Goal: Task Accomplishment & Management: Use online tool/utility

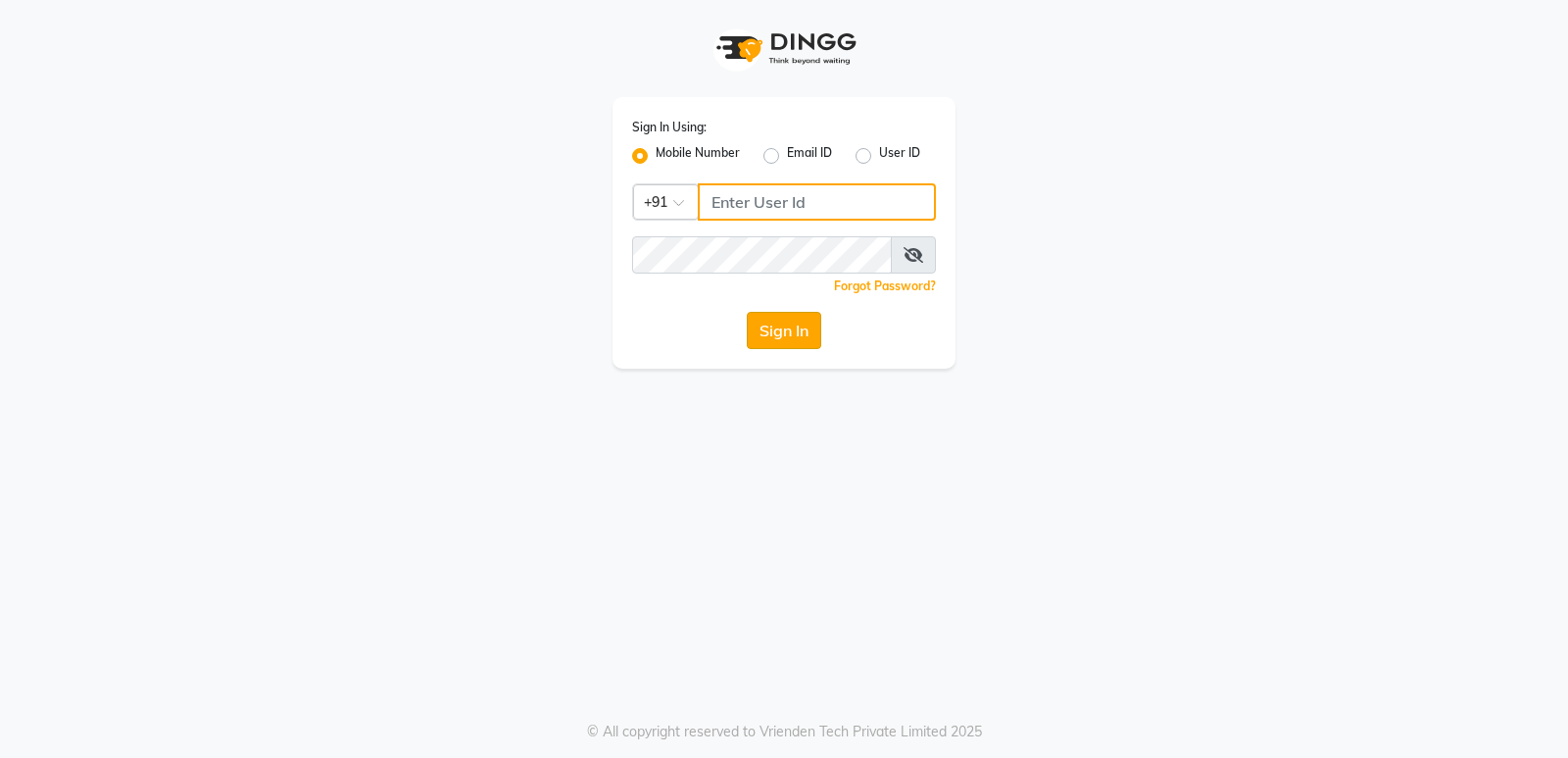
type input "9206566566"
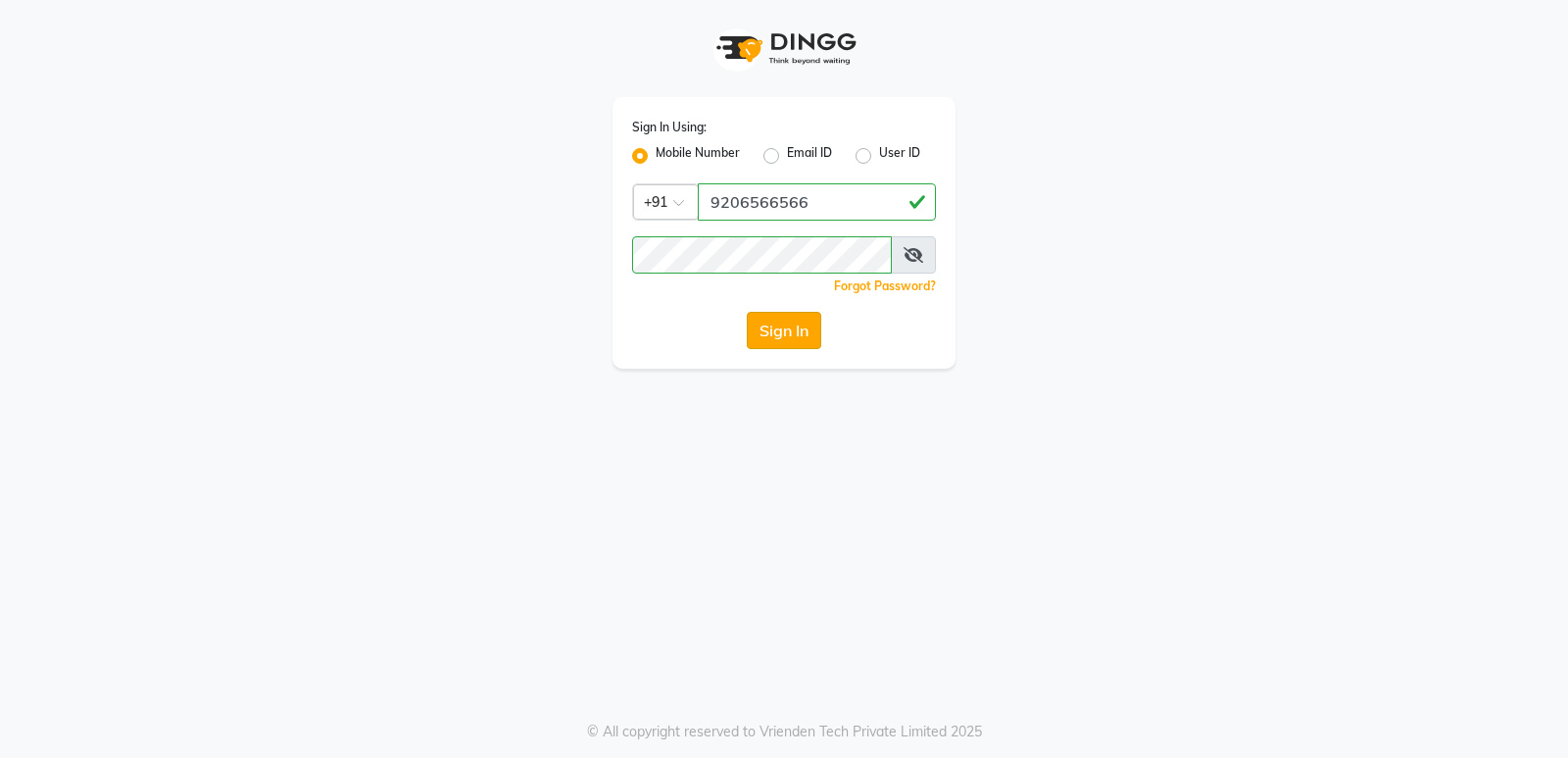
click at [774, 337] on button "Sign In" at bounding box center [784, 329] width 75 height 37
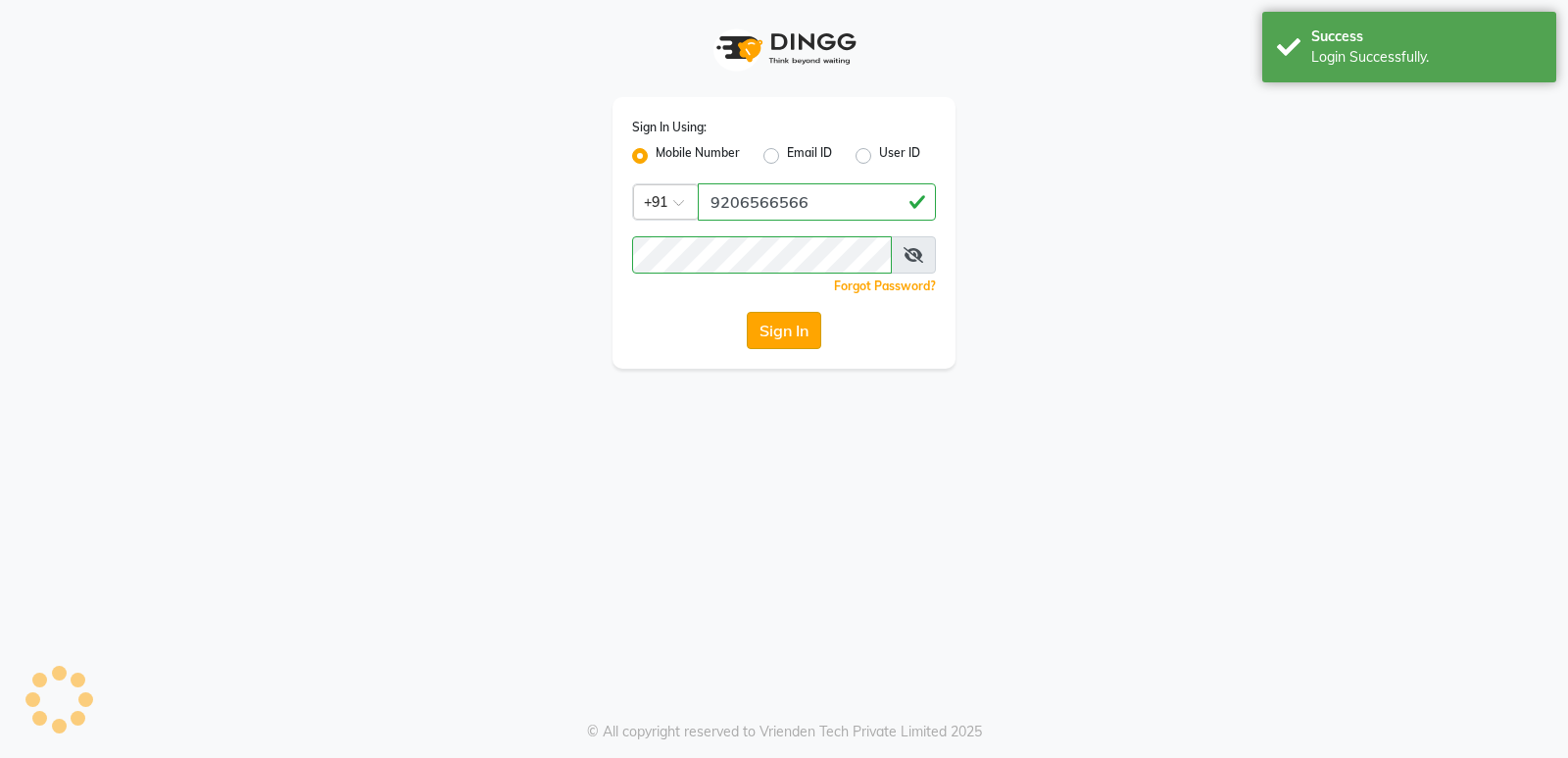
select select "service"
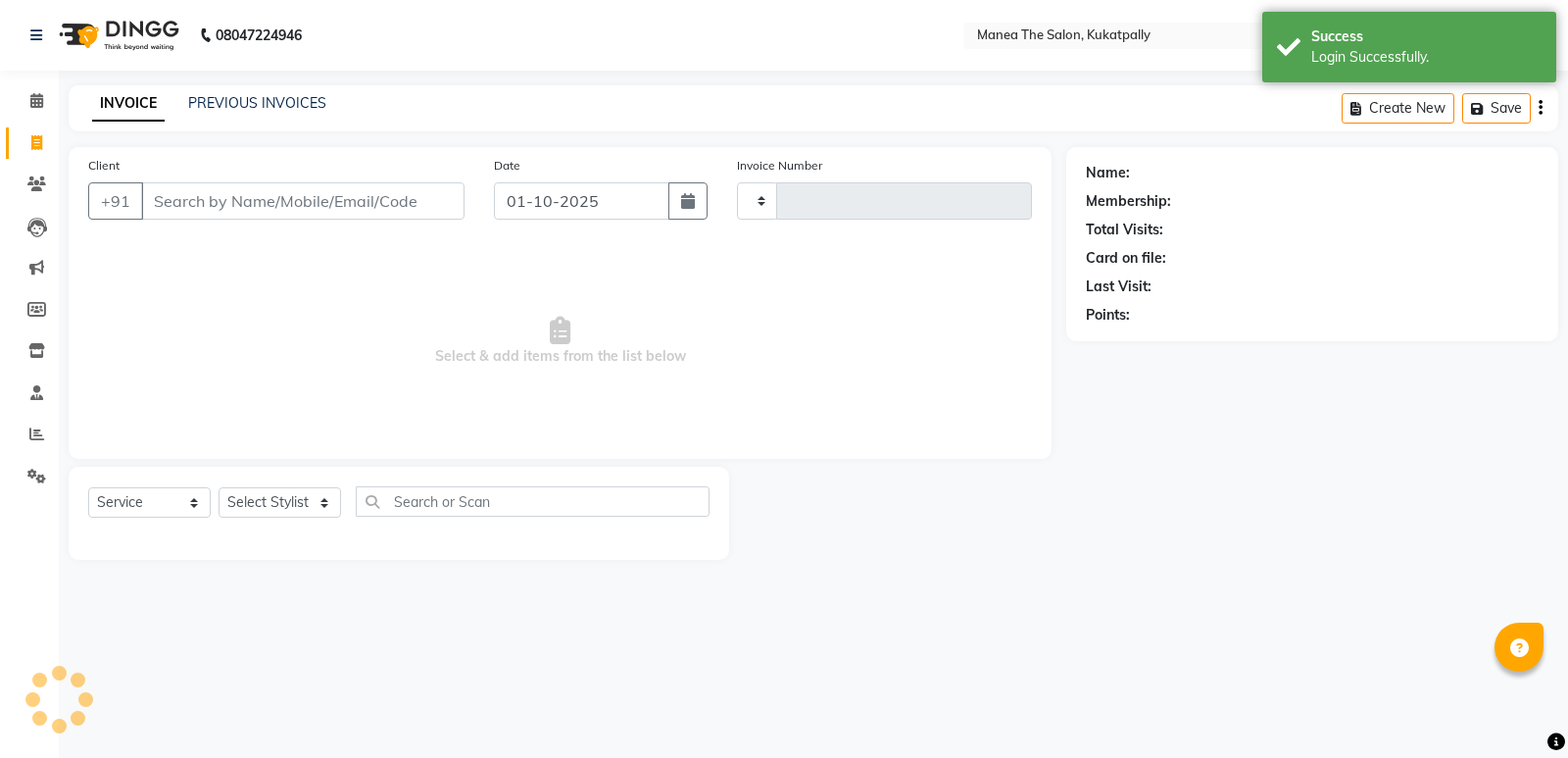
type input "0206"
select select "5471"
